Goal: Information Seeking & Learning: Understand process/instructions

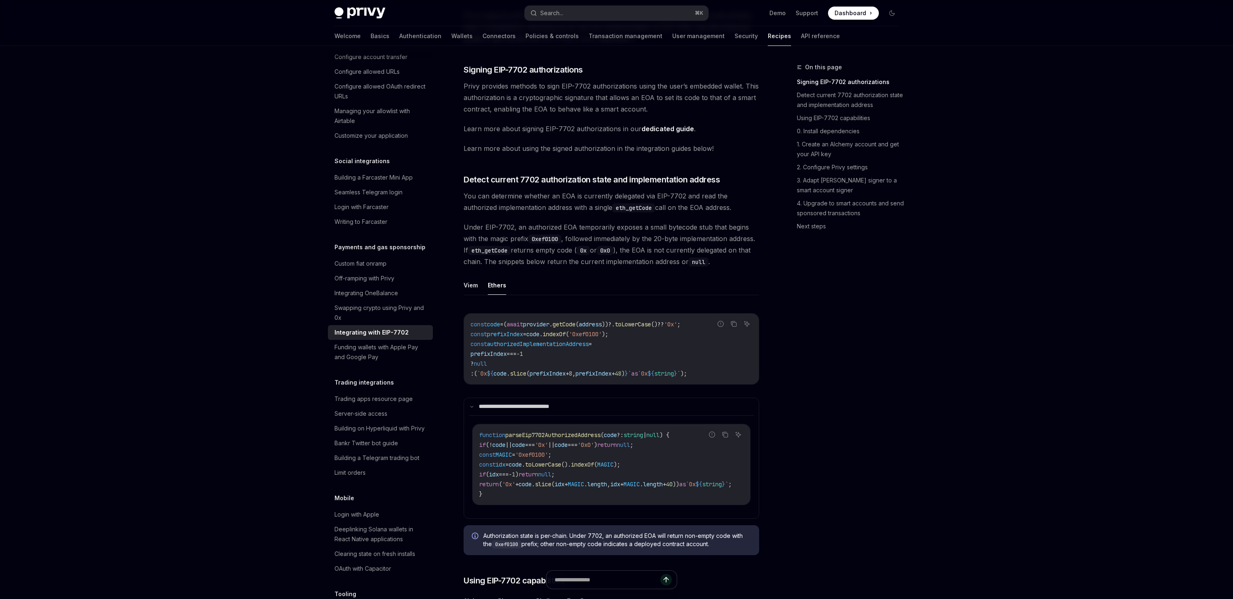
scroll to position [148, 0]
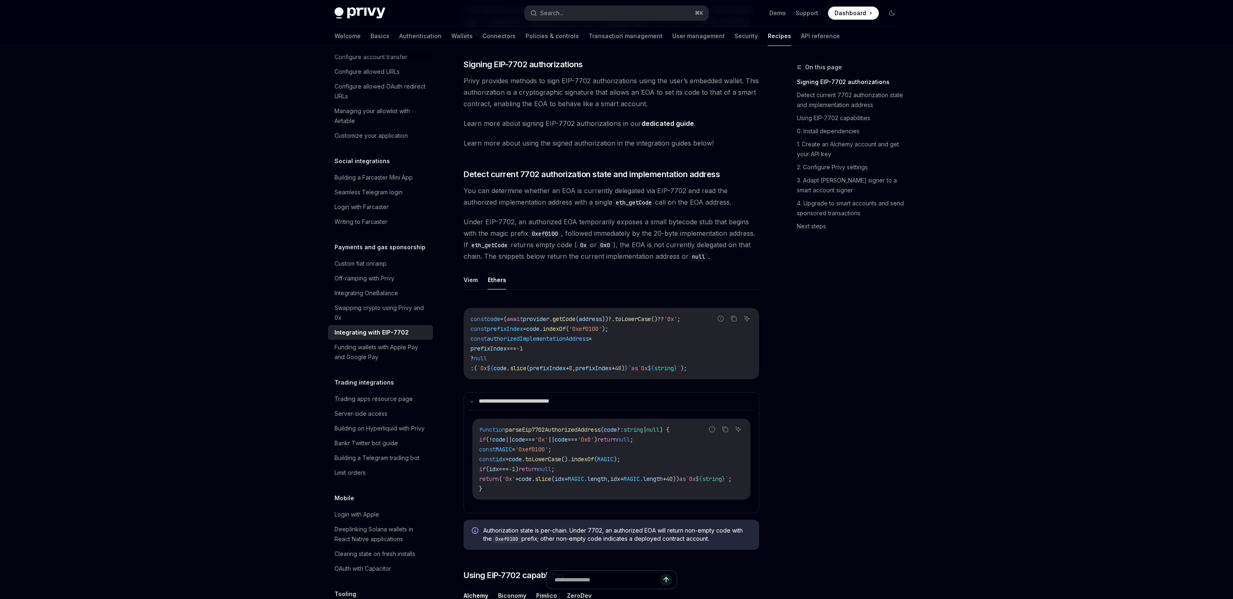
scroll to position [154, 0]
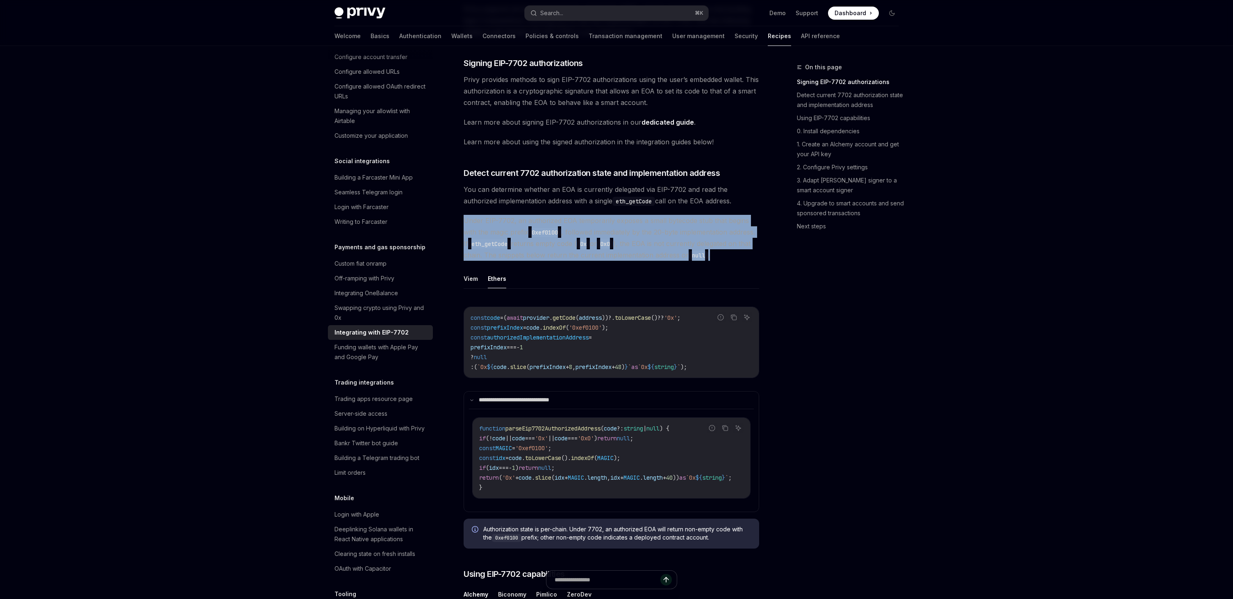
drag, startPoint x: 495, startPoint y: 266, endPoint x: 460, endPoint y: 218, distance: 59.9
click at [515, 261] on span "Under EIP-7702, an authorized EOA temporarily exposes a small bytecode stub tha…" at bounding box center [612, 238] width 296 height 46
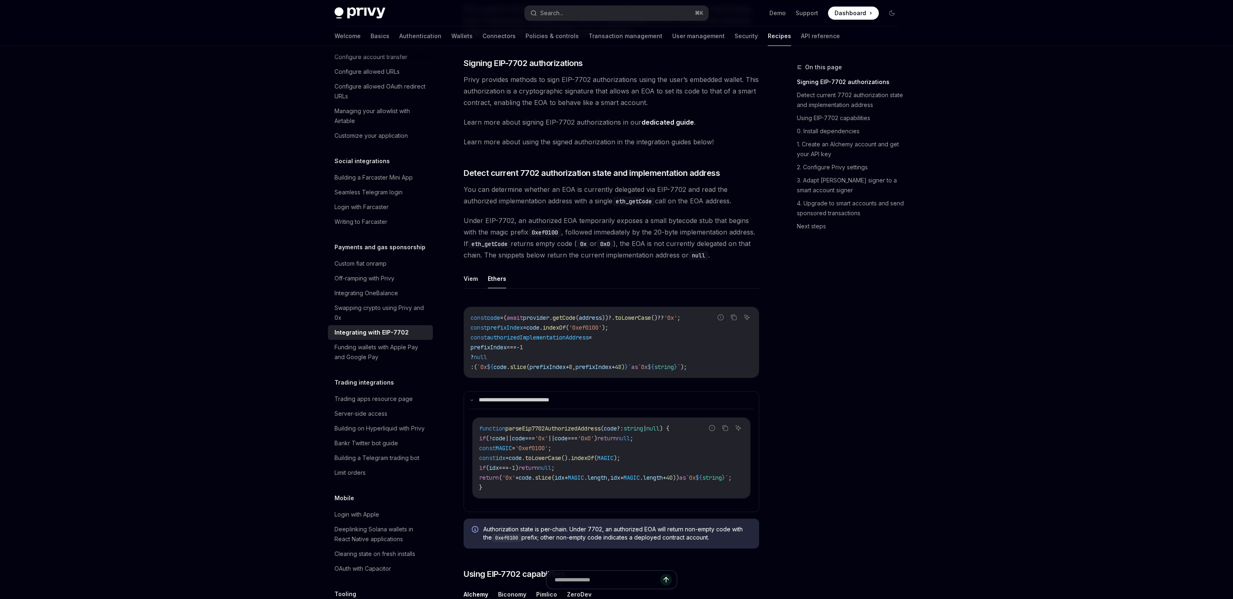
click at [515, 261] on span "Under EIP-7702, an authorized EOA temporarily exposes a small bytecode stub tha…" at bounding box center [612, 238] width 296 height 46
click at [498, 219] on span "Under EIP-7702, an authorized EOA temporarily exposes a small bytecode stub tha…" at bounding box center [612, 238] width 296 height 46
click at [568, 261] on span "Under EIP-7702, an authorized EOA temporarily exposes a small bytecode stub tha…" at bounding box center [612, 238] width 296 height 46
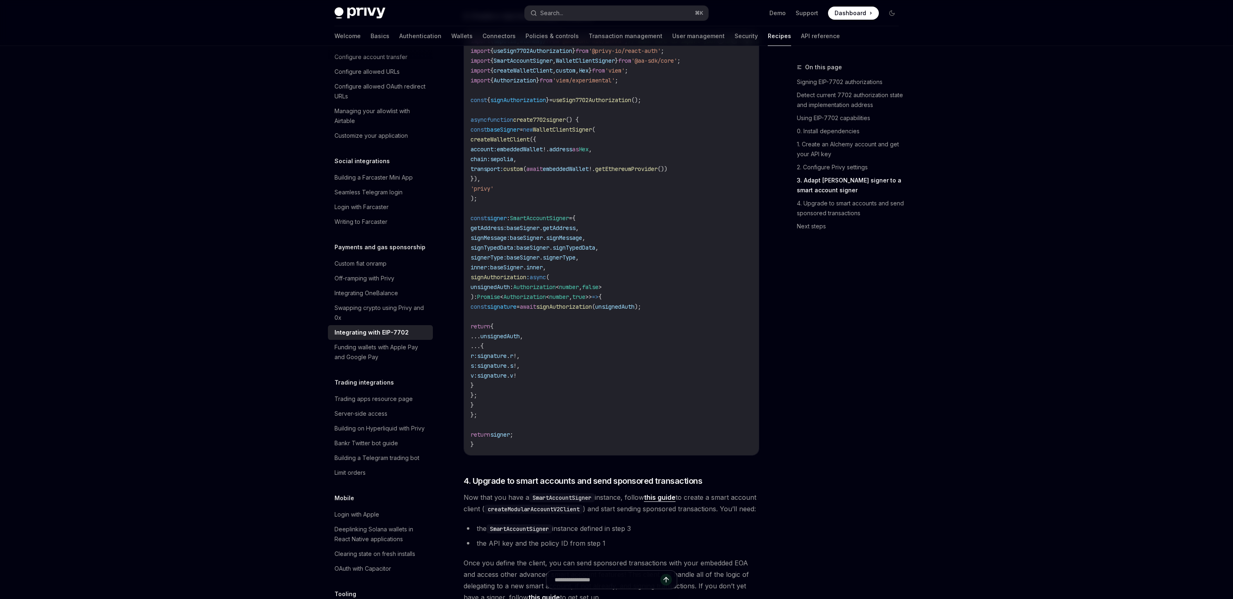
scroll to position [1468, 0]
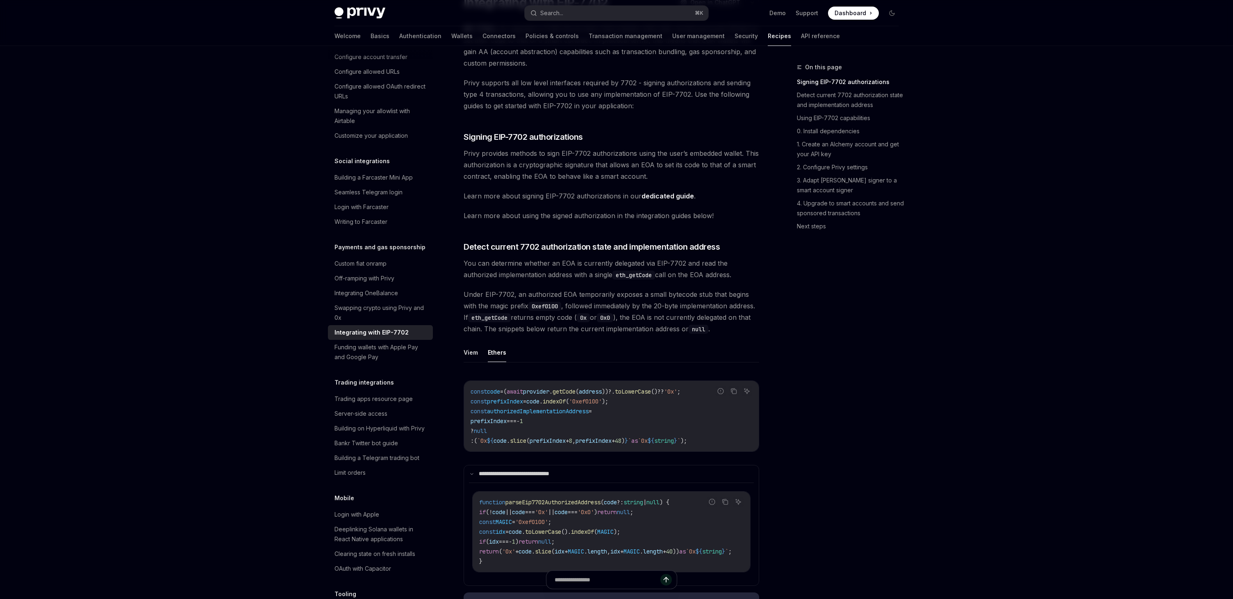
scroll to position [0, 0]
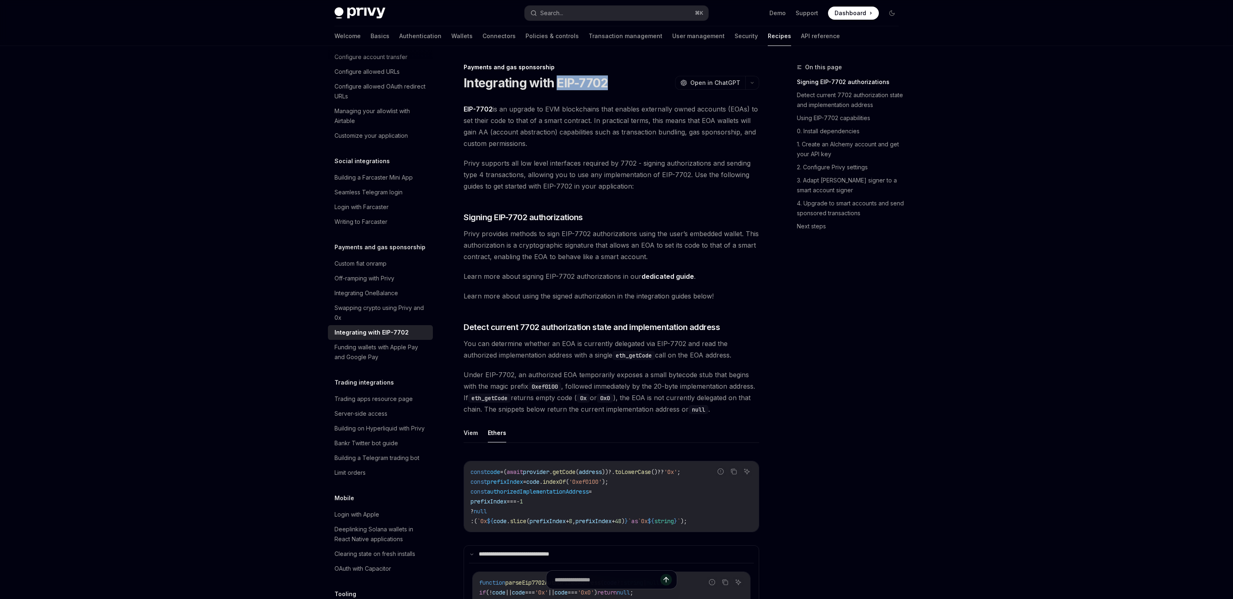
drag, startPoint x: 556, startPoint y: 82, endPoint x: 613, endPoint y: 81, distance: 57.0
click at [613, 81] on div "Integrating with EIP-7702 OpenAI Open in ChatGPT" at bounding box center [612, 82] width 296 height 15
copy h1 "EIP-7702"
click at [746, 299] on span "Learn more about using the signed authorization in the integration guides below!" at bounding box center [612, 295] width 296 height 11
drag, startPoint x: 610, startPoint y: 84, endPoint x: 559, endPoint y: 83, distance: 51.3
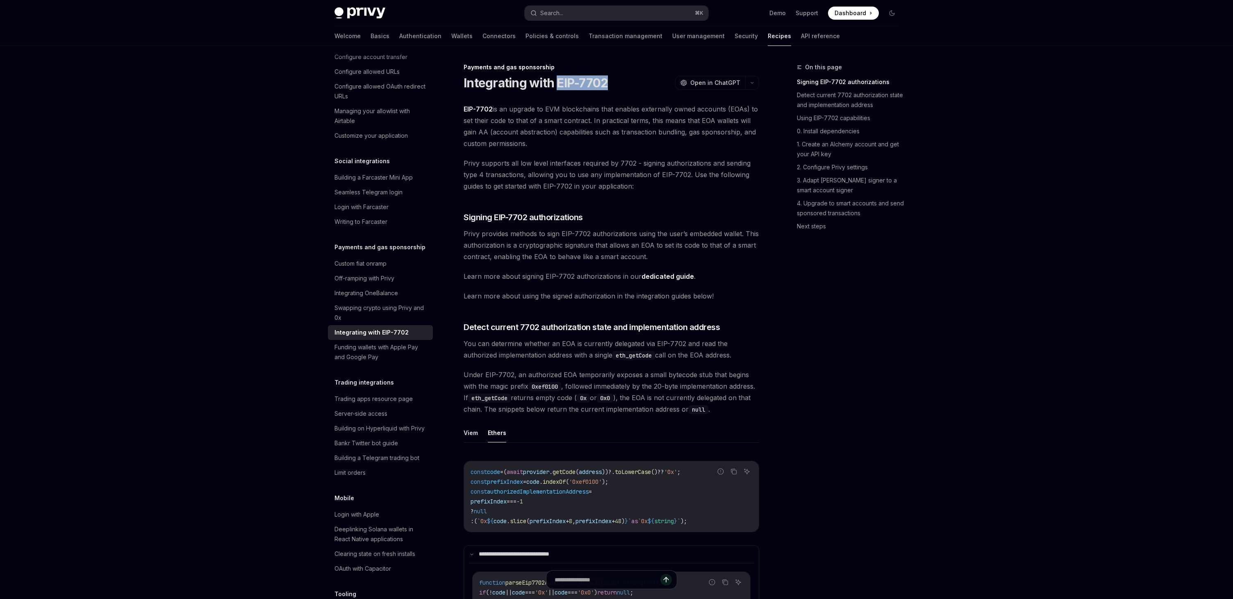
click at [559, 83] on div "Integrating with EIP-7702 OpenAI Open in ChatGPT" at bounding box center [612, 82] width 296 height 15
copy h1 "EIP-7702"
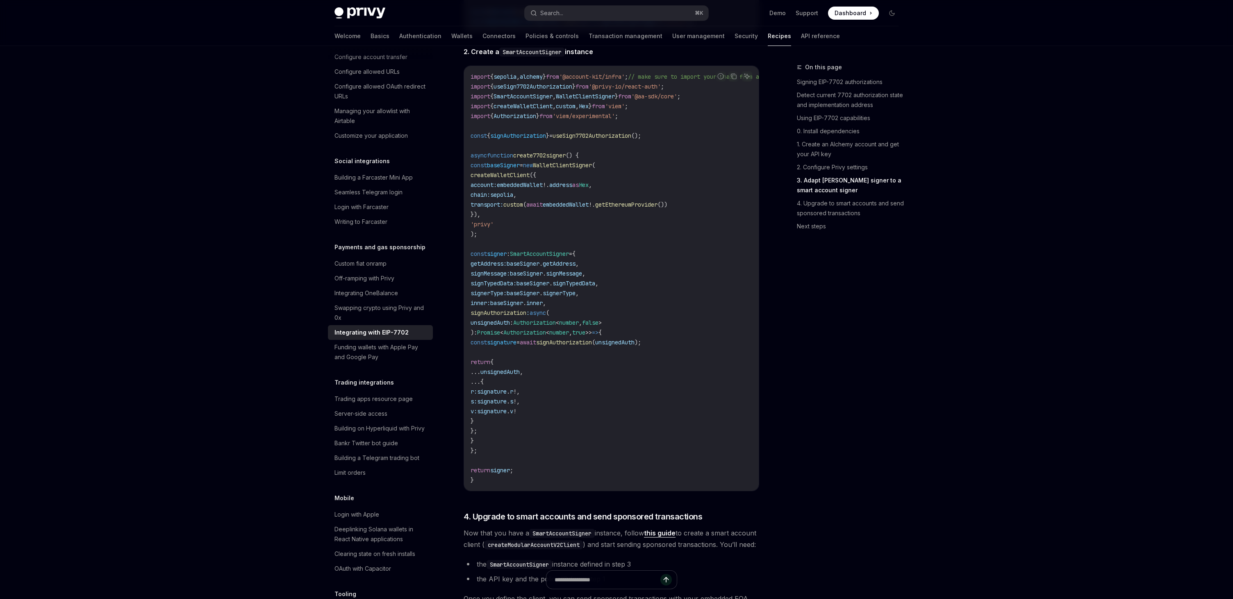
scroll to position [1466, 0]
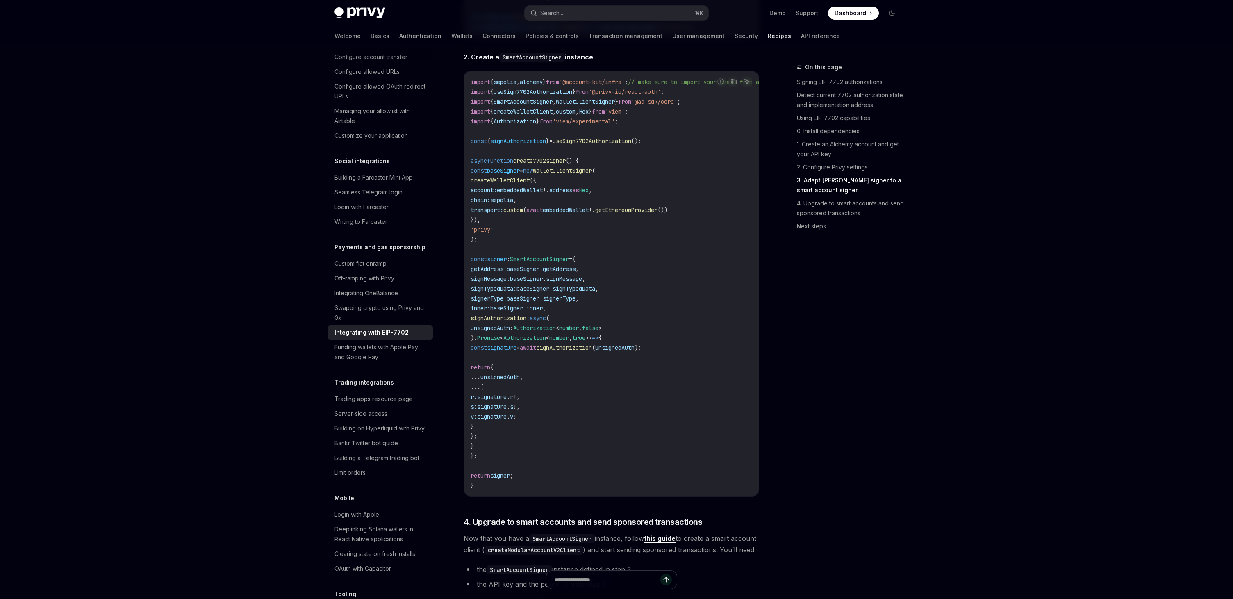
click at [509, 86] on span "sepolia" at bounding box center [505, 81] width 23 height 7
copy span "sepolia"
